Goal: Information Seeking & Learning: Learn about a topic

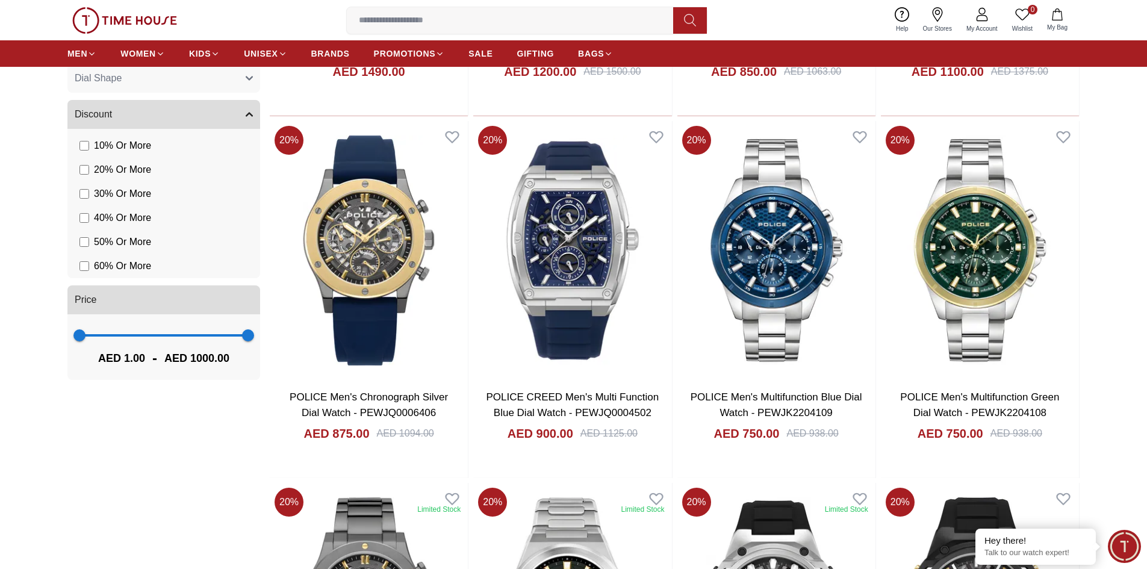
scroll to position [782, 0]
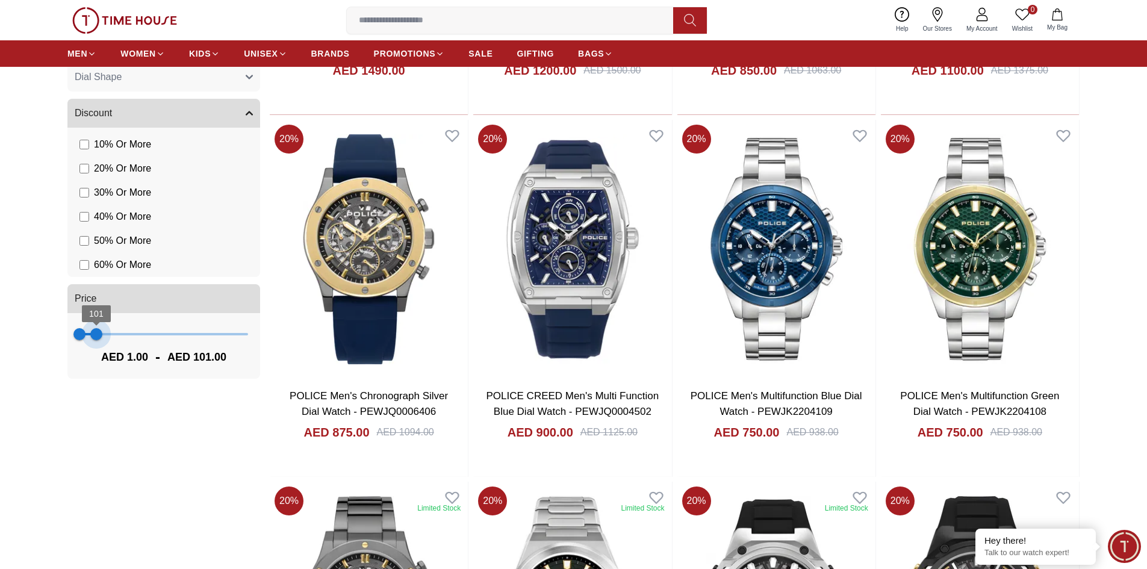
type input "**"
drag, startPoint x: 247, startPoint y: 335, endPoint x: 96, endPoint y: 332, distance: 151.1
click at [96, 332] on span "97" at bounding box center [96, 334] width 12 height 12
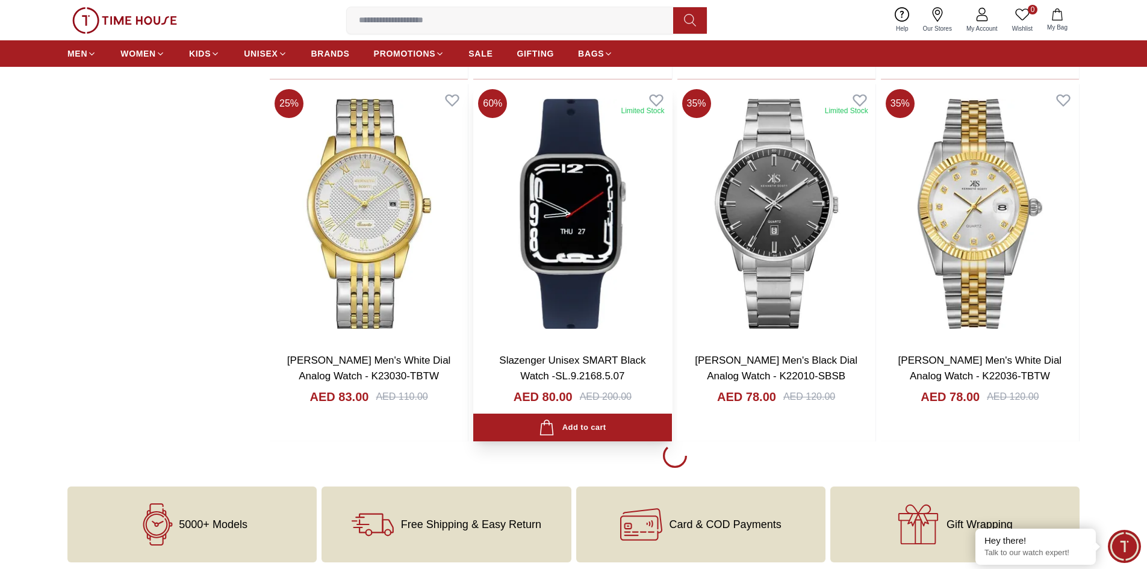
scroll to position [1547, 0]
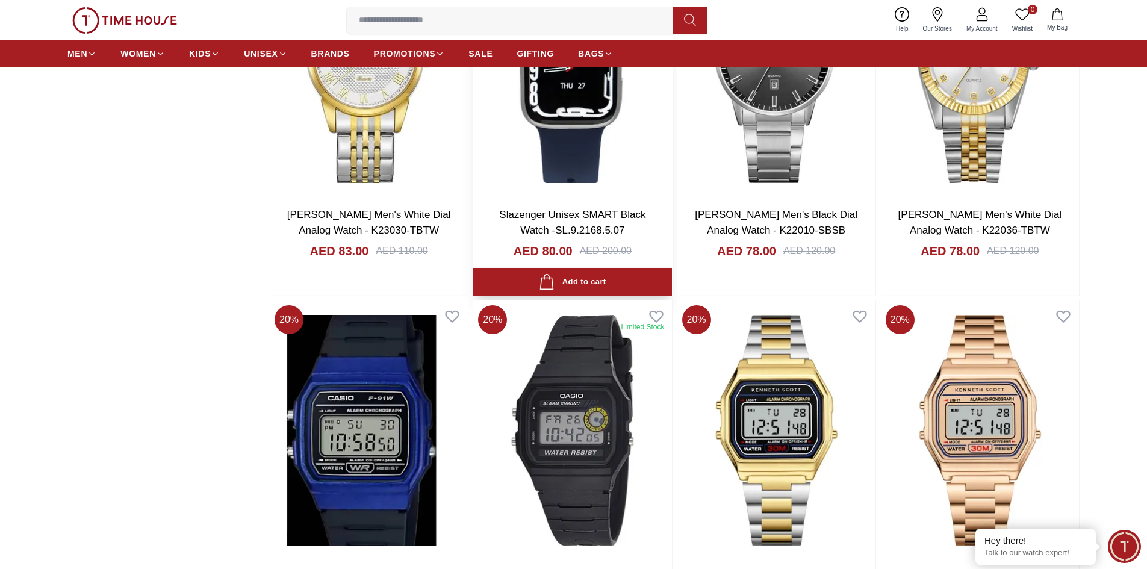
scroll to position [1788, 0]
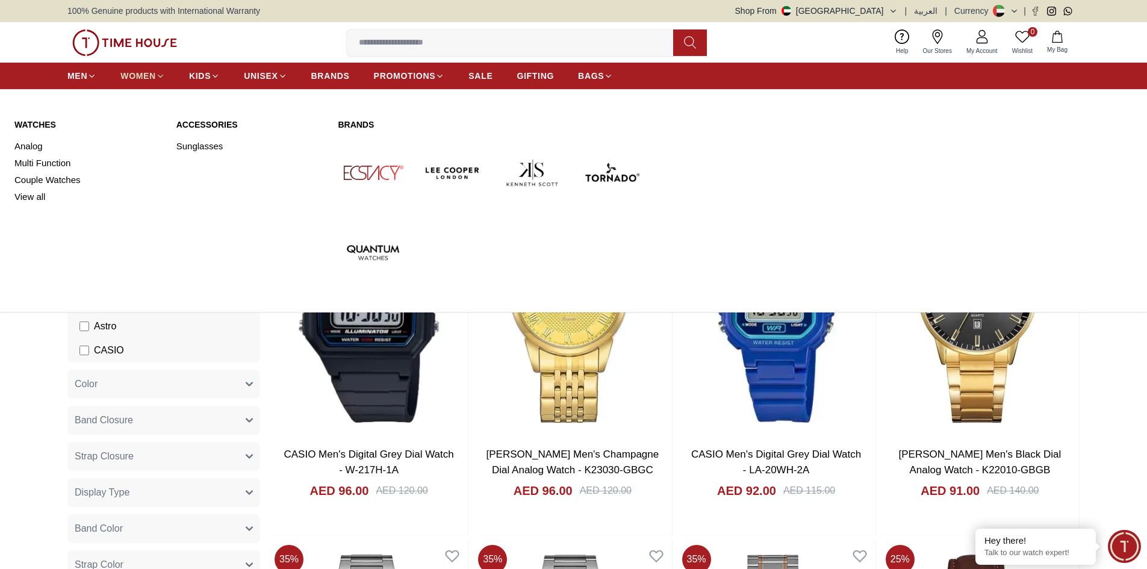
click at [138, 77] on span "WOMEN" at bounding box center [138, 76] width 36 height 12
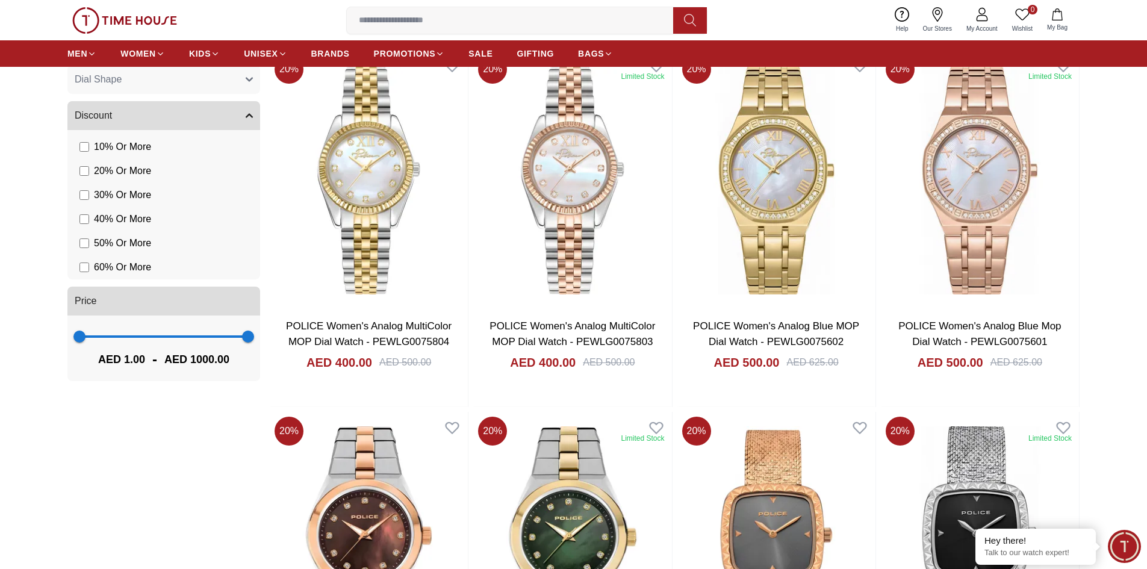
scroll to position [903, 0]
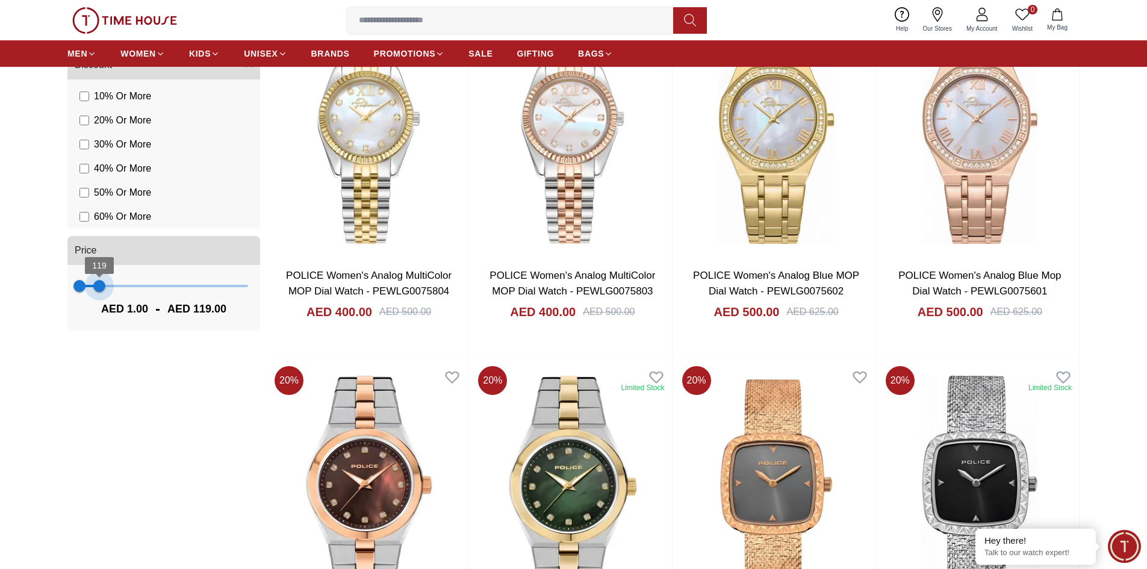
type input "***"
drag, startPoint x: 209, startPoint y: 289, endPoint x: 98, endPoint y: 286, distance: 110.8
click at [98, 286] on span "112" at bounding box center [98, 286] width 12 height 12
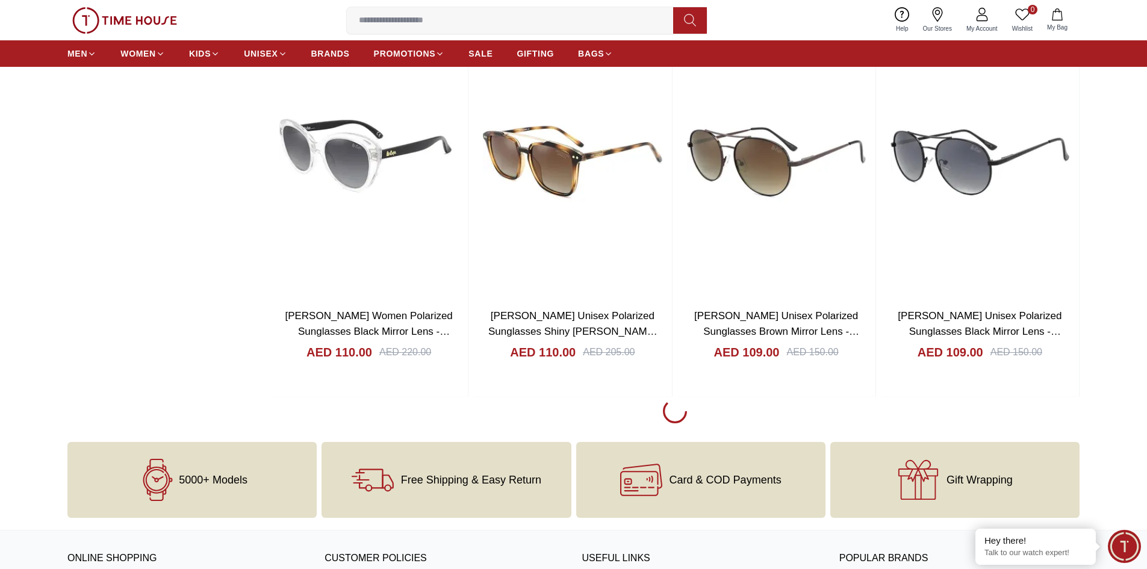
scroll to position [1667, 0]
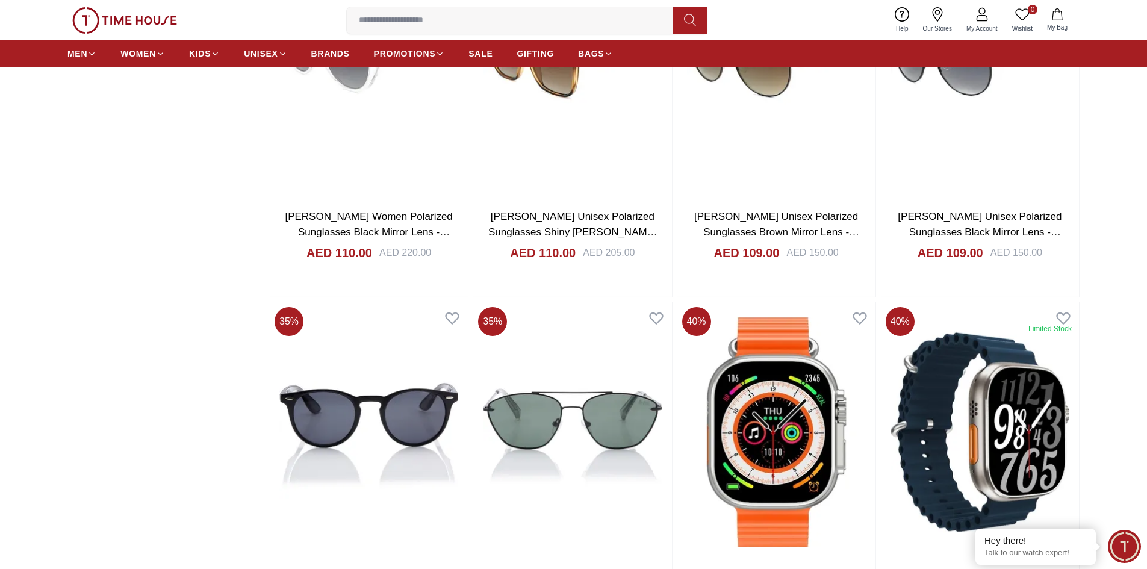
scroll to position [1547, 0]
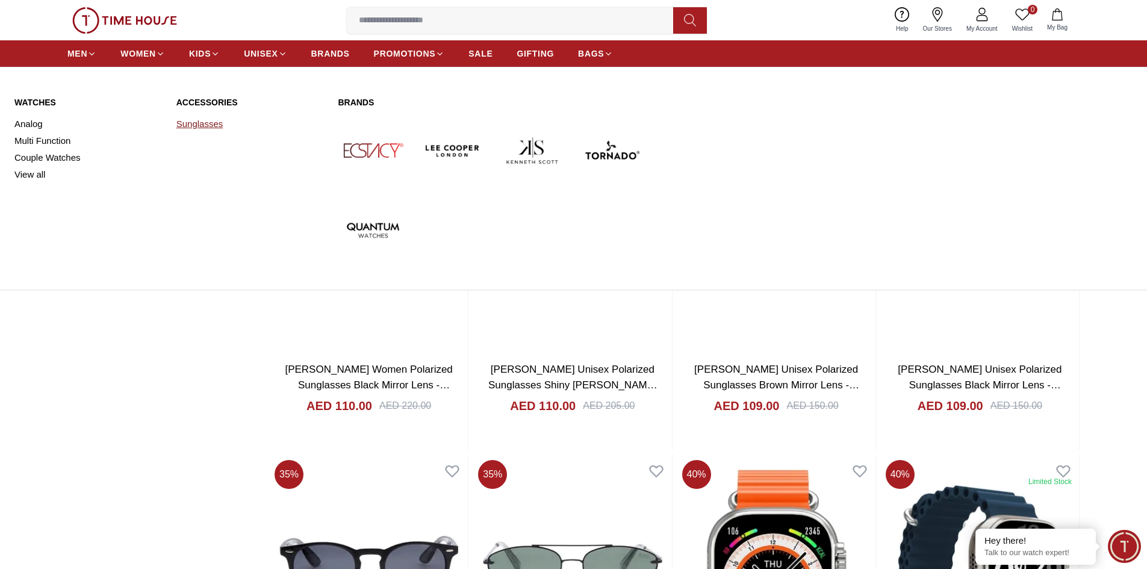
click at [205, 123] on link "Sunglasses" at bounding box center [249, 124] width 147 height 17
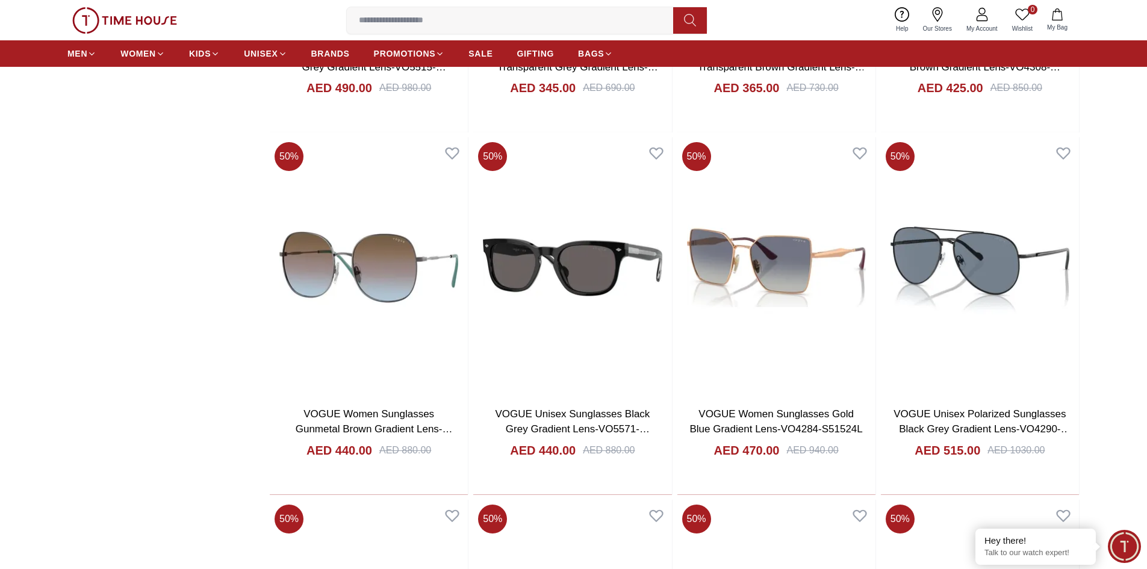
scroll to position [1123, 0]
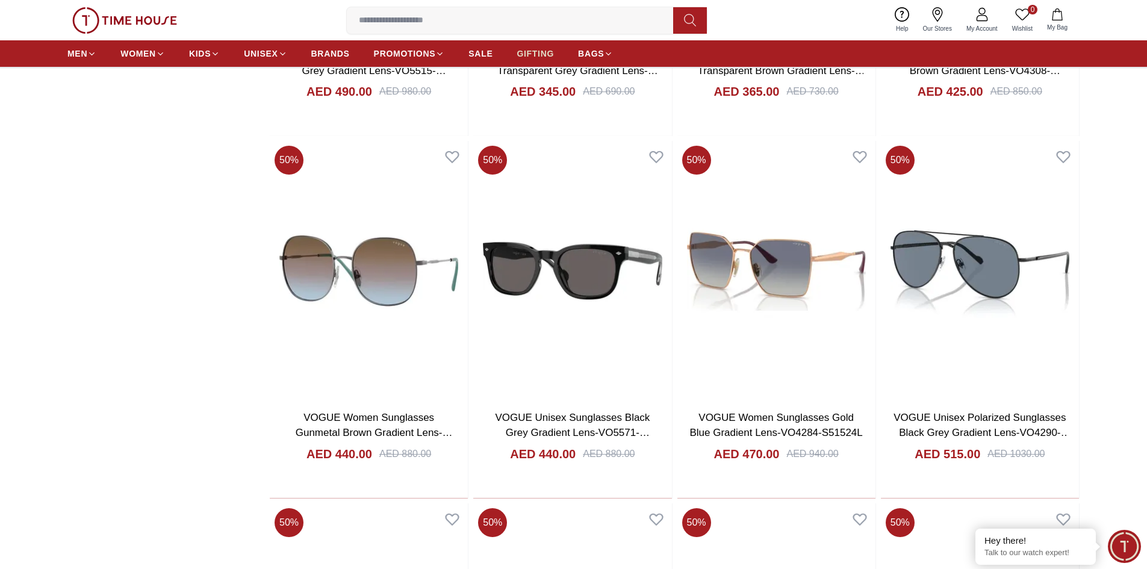
click at [540, 57] on span "GIFTING" at bounding box center [534, 54] width 37 height 12
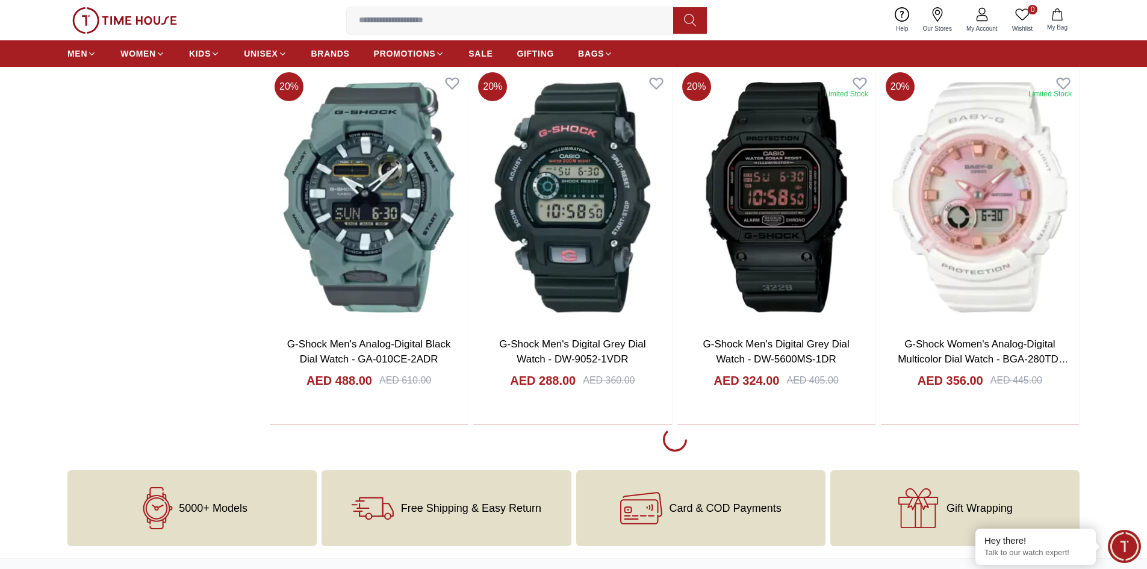
scroll to position [1926, 0]
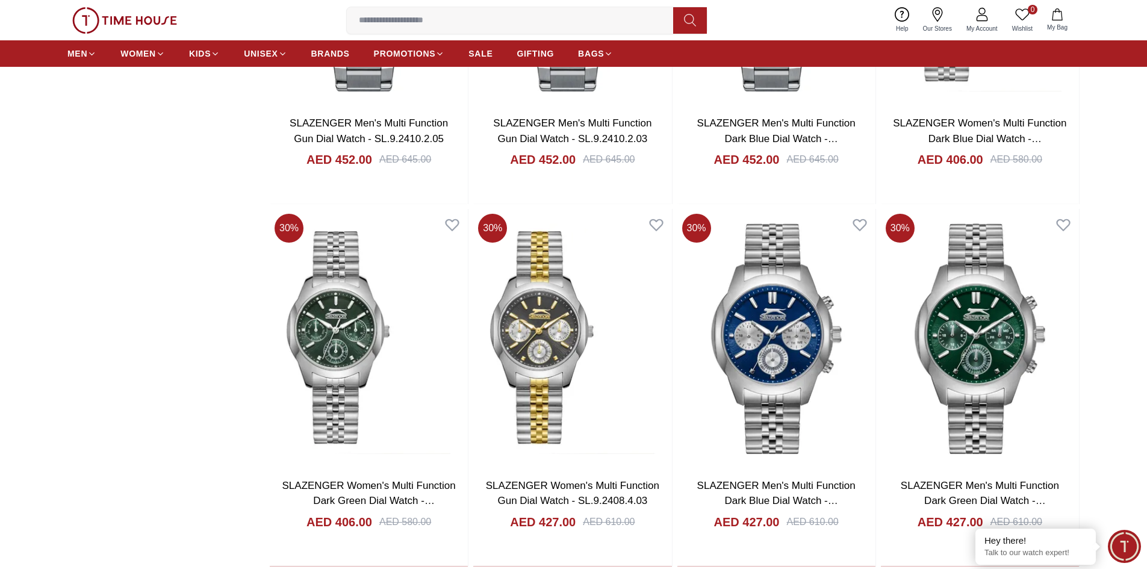
scroll to position [5116, 0]
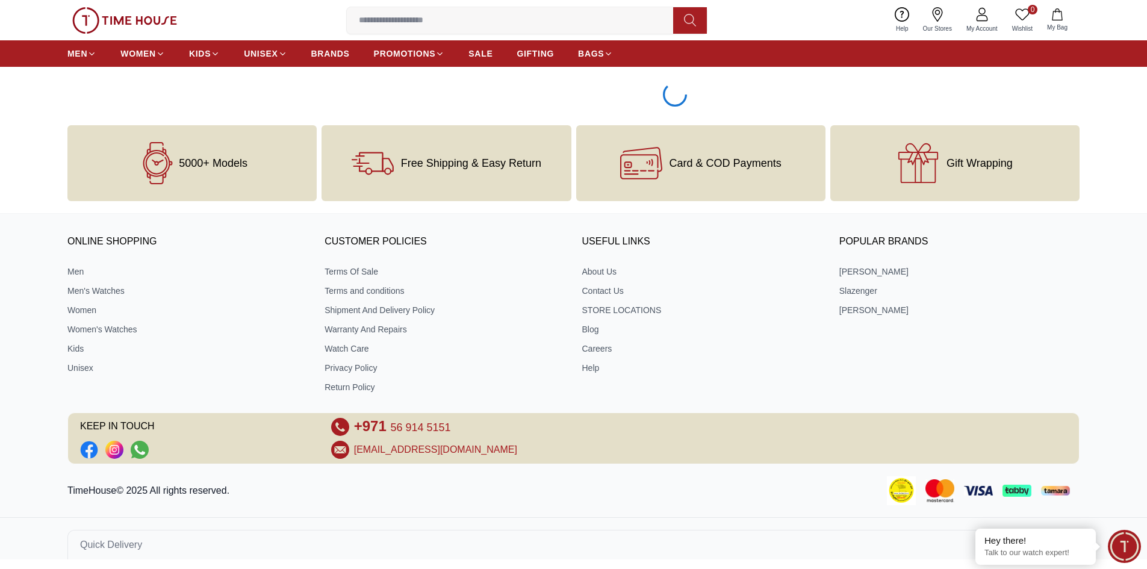
scroll to position [1667, 0]
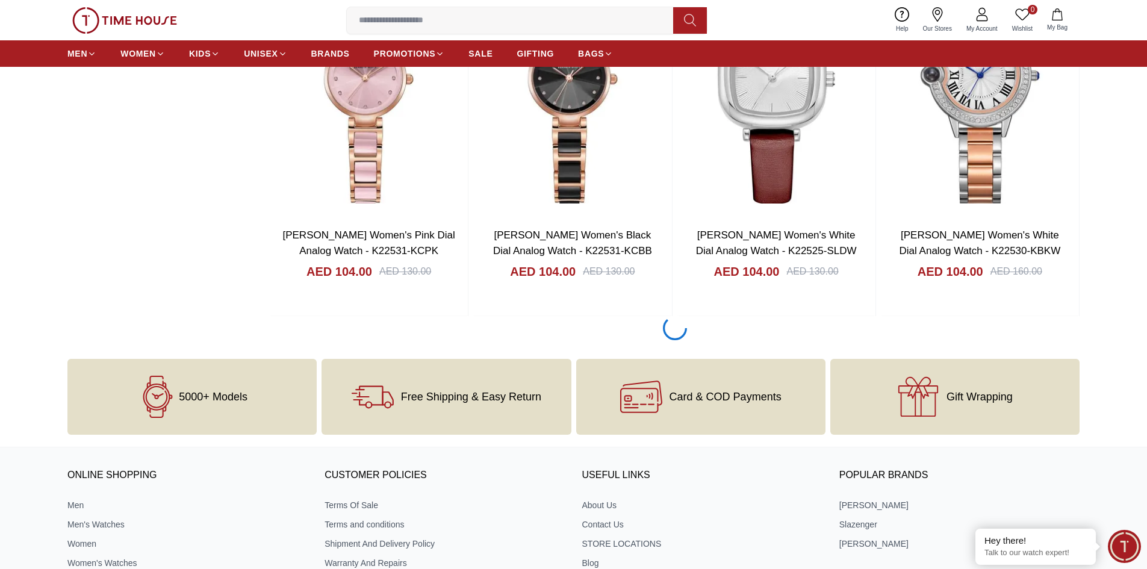
scroll to position [903, 0]
